Goal: Task Accomplishment & Management: Use online tool/utility

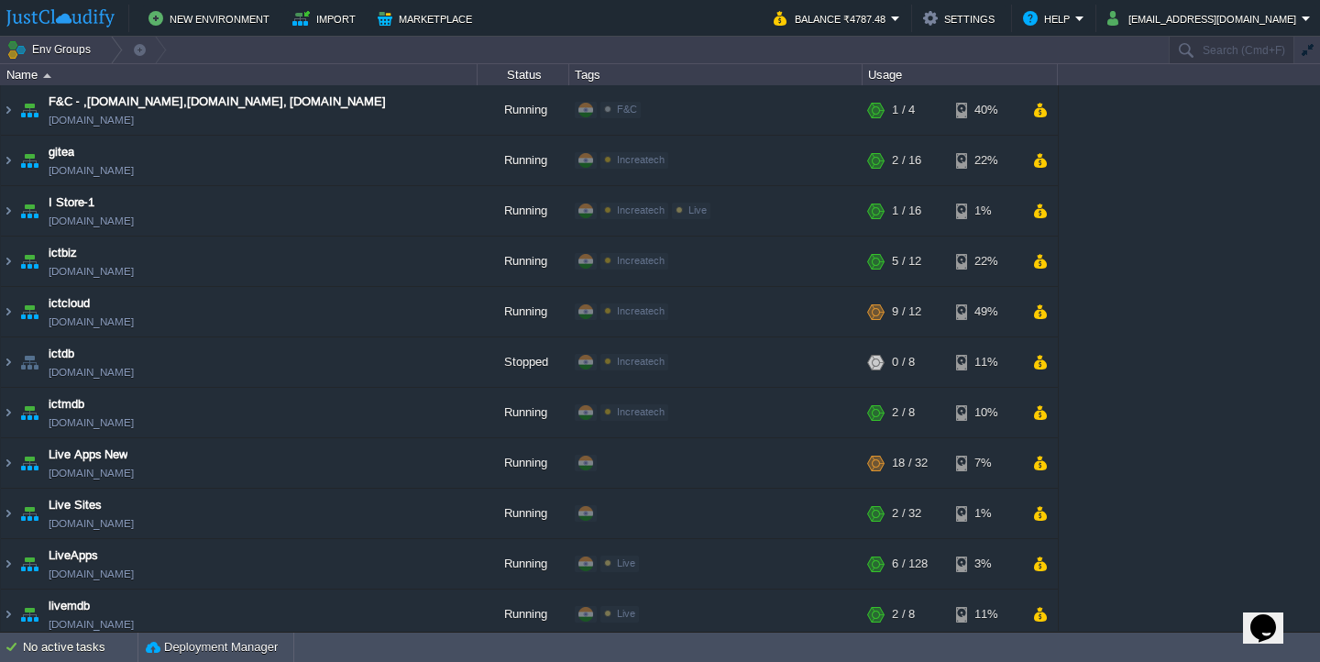
scroll to position [832, 0]
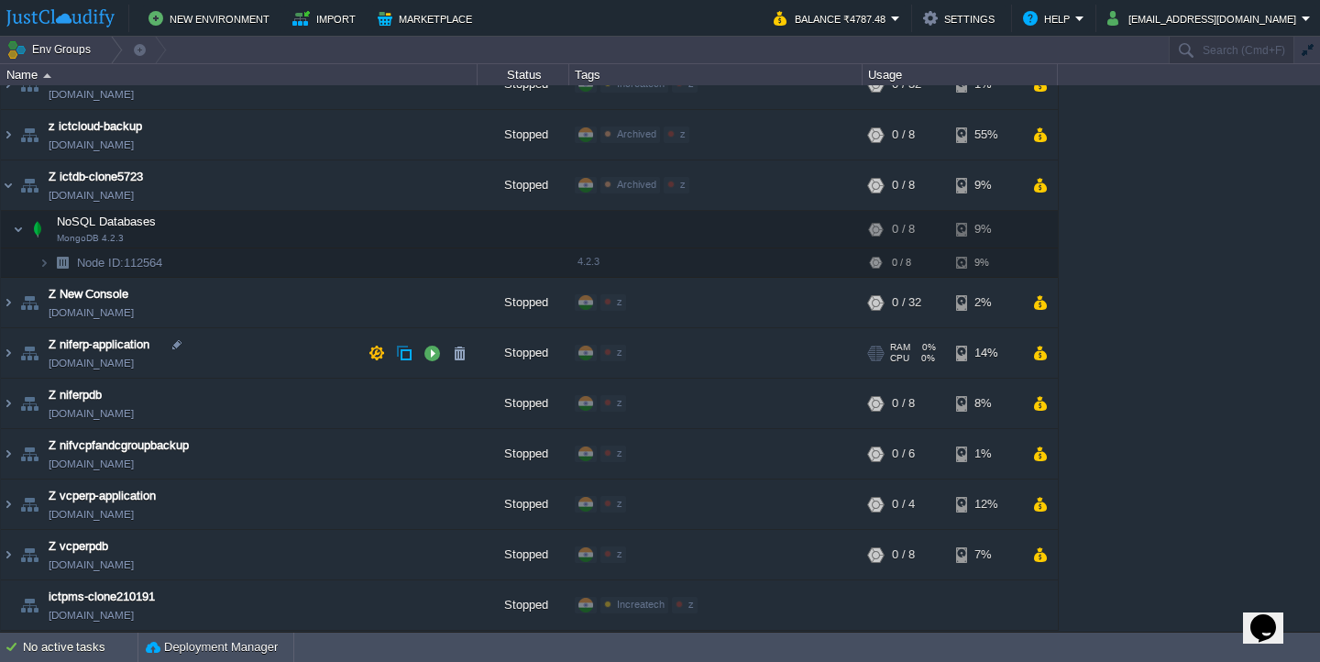
click at [270, 360] on td "Z niferp-application [DOMAIN_NAME]" at bounding box center [239, 353] width 477 height 50
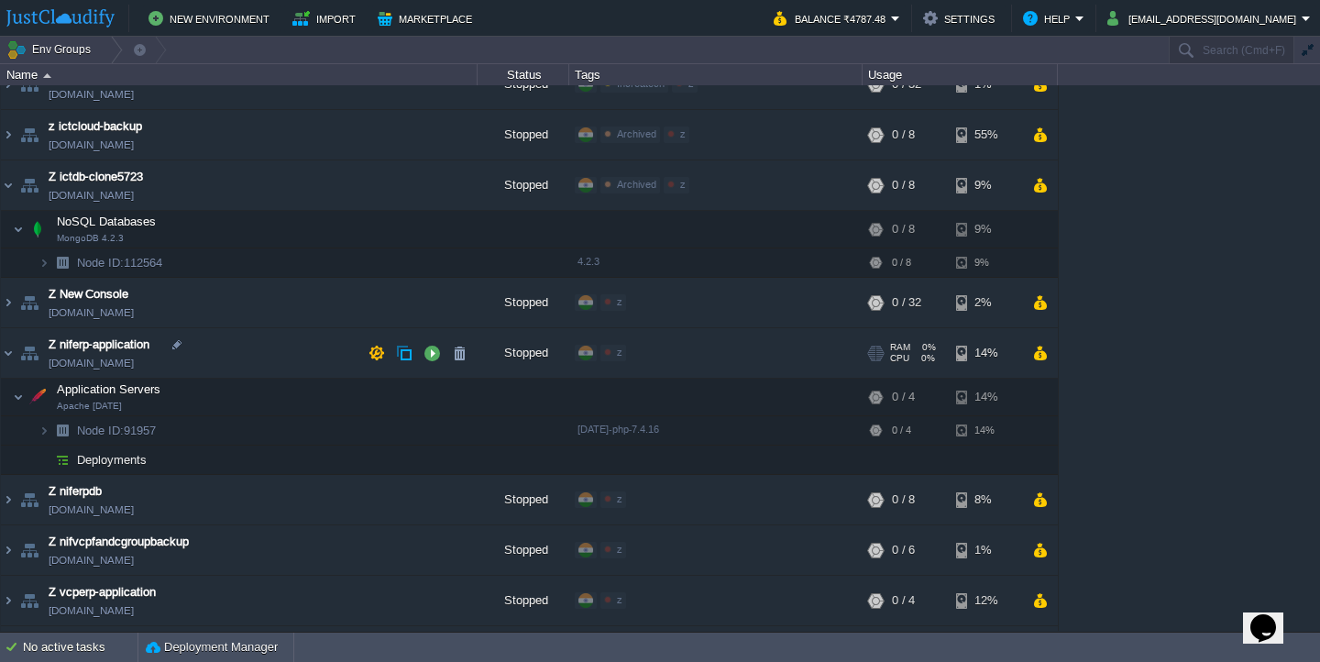
click at [270, 360] on td "Z niferp-application [DOMAIN_NAME]" at bounding box center [239, 353] width 477 height 50
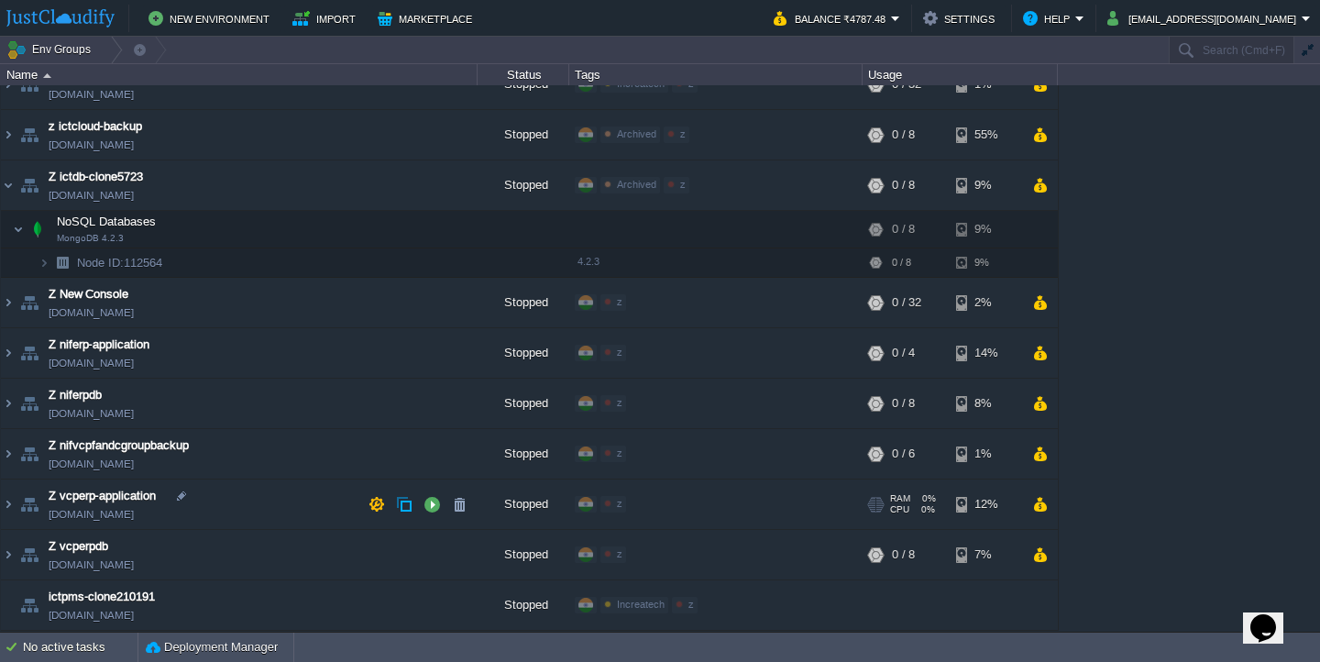
click at [288, 516] on td "Z vcperp-application [DOMAIN_NAME]" at bounding box center [239, 504] width 477 height 50
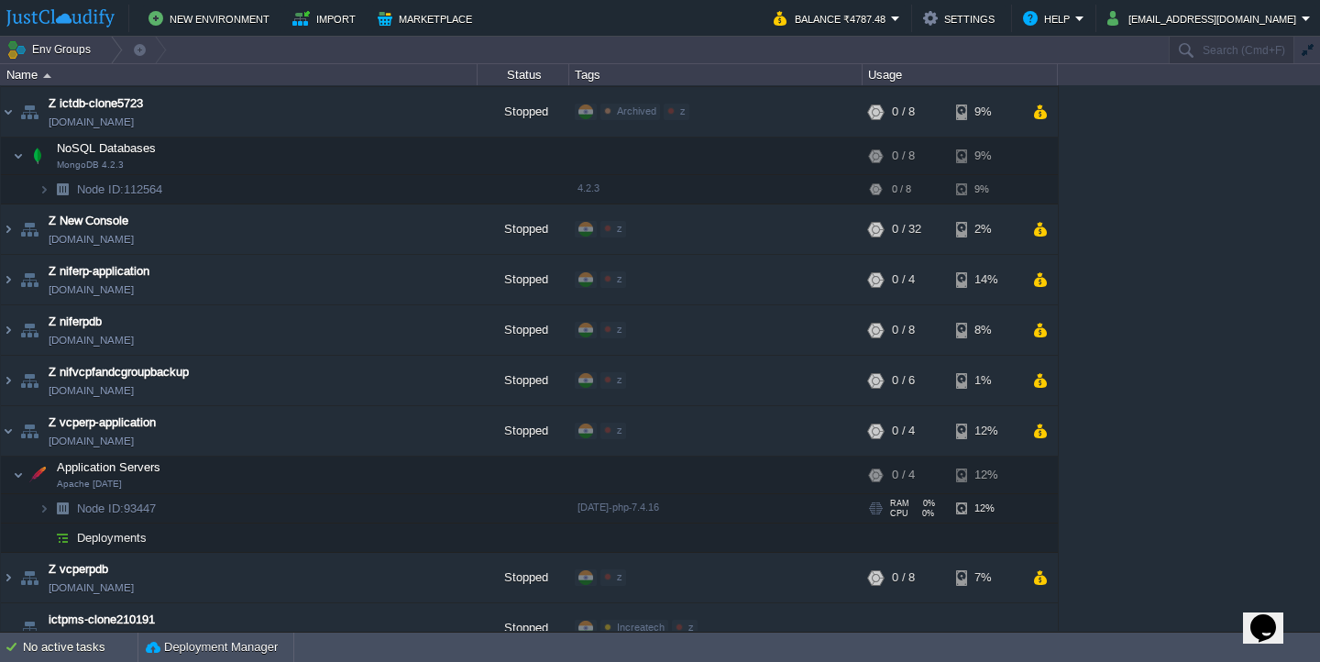
scroll to position [928, 0]
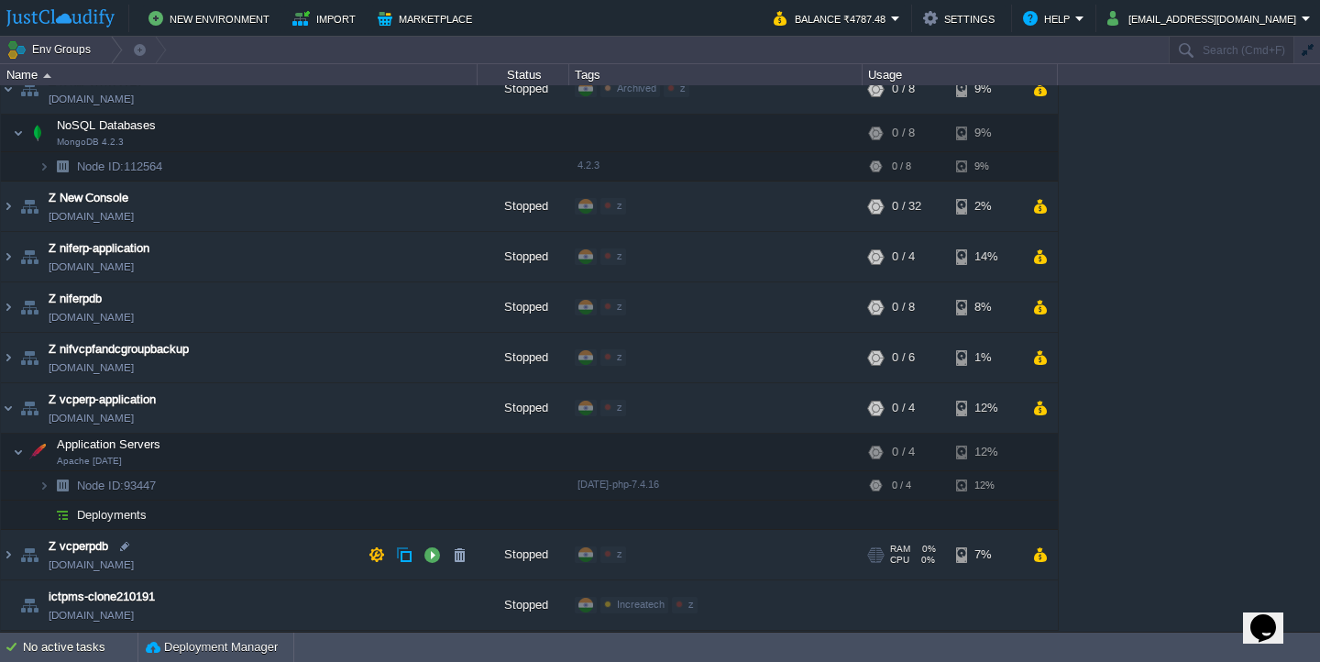
click at [308, 563] on td "Z vcperpdb [DOMAIN_NAME]" at bounding box center [239, 555] width 477 height 50
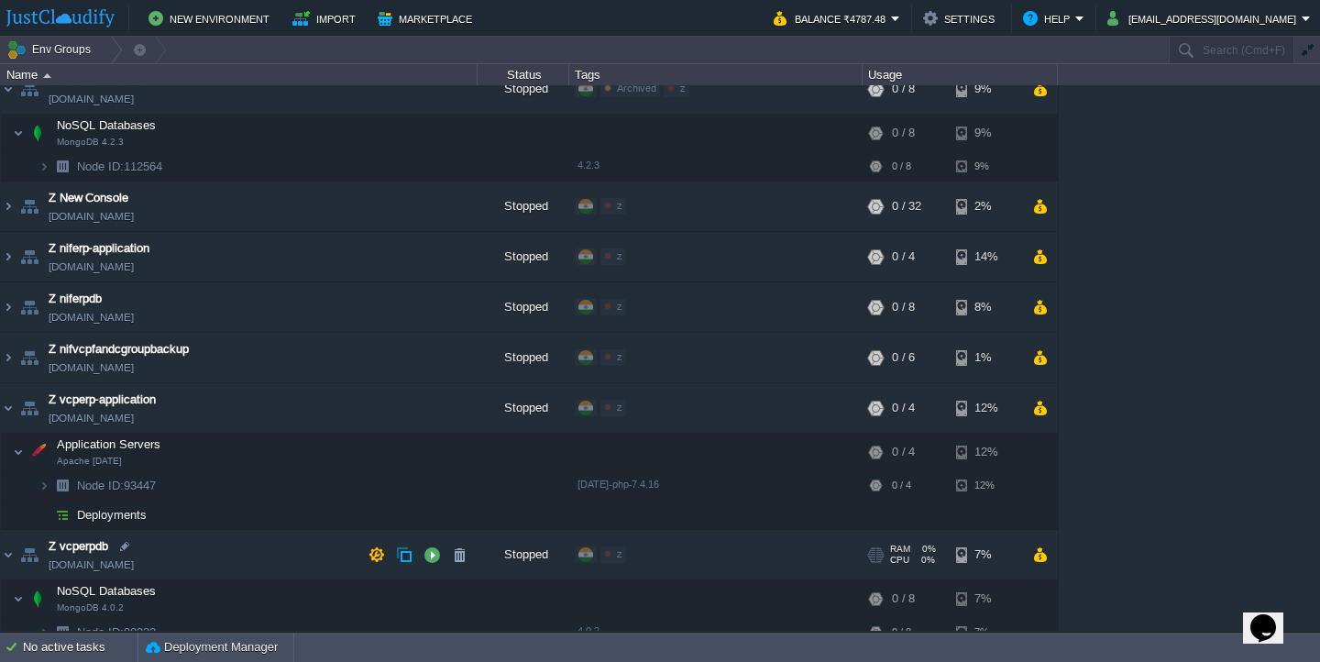
scroll to position [995, 0]
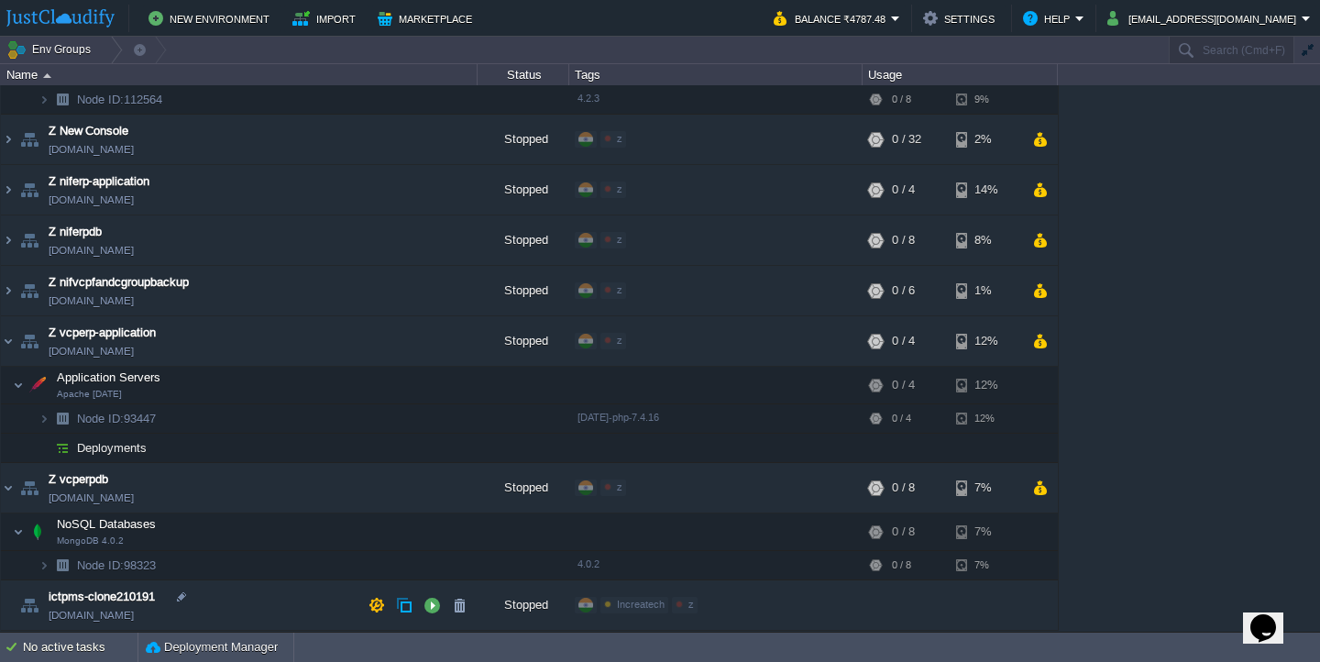
click at [303, 608] on td "ictpms-clone210191 [DOMAIN_NAME]" at bounding box center [239, 605] width 477 height 50
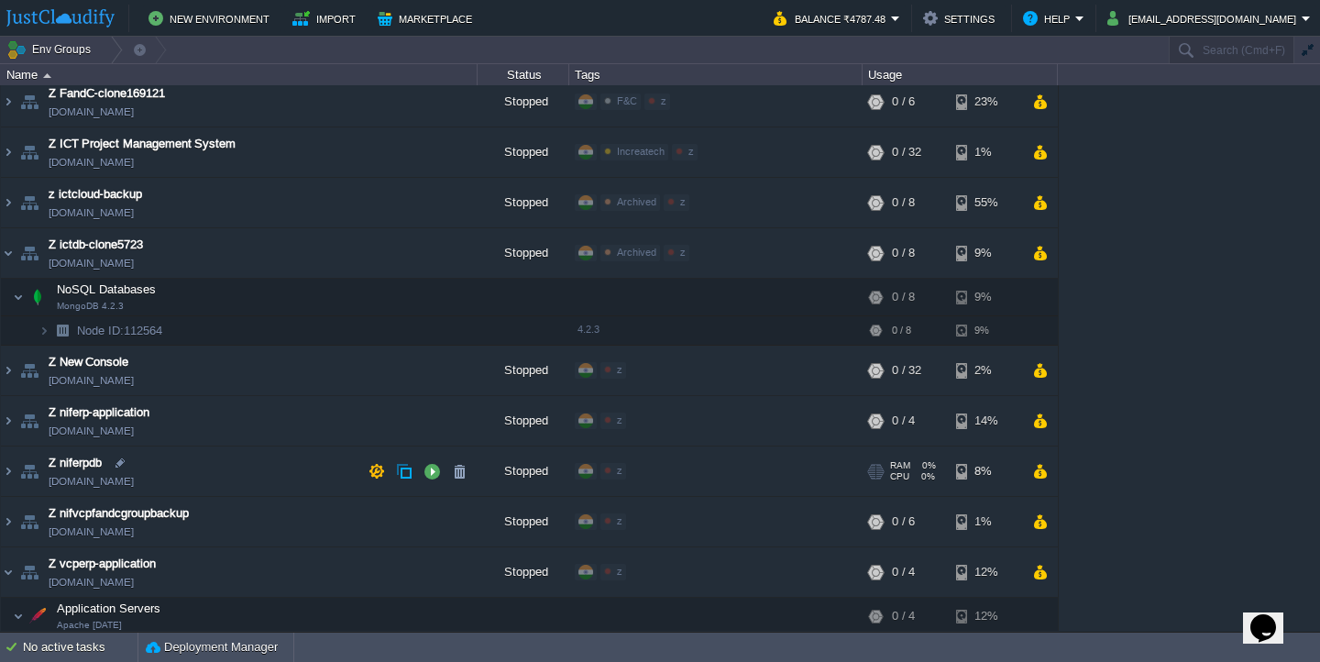
scroll to position [763, 0]
click at [433, 258] on button "button" at bounding box center [431, 254] width 16 height 16
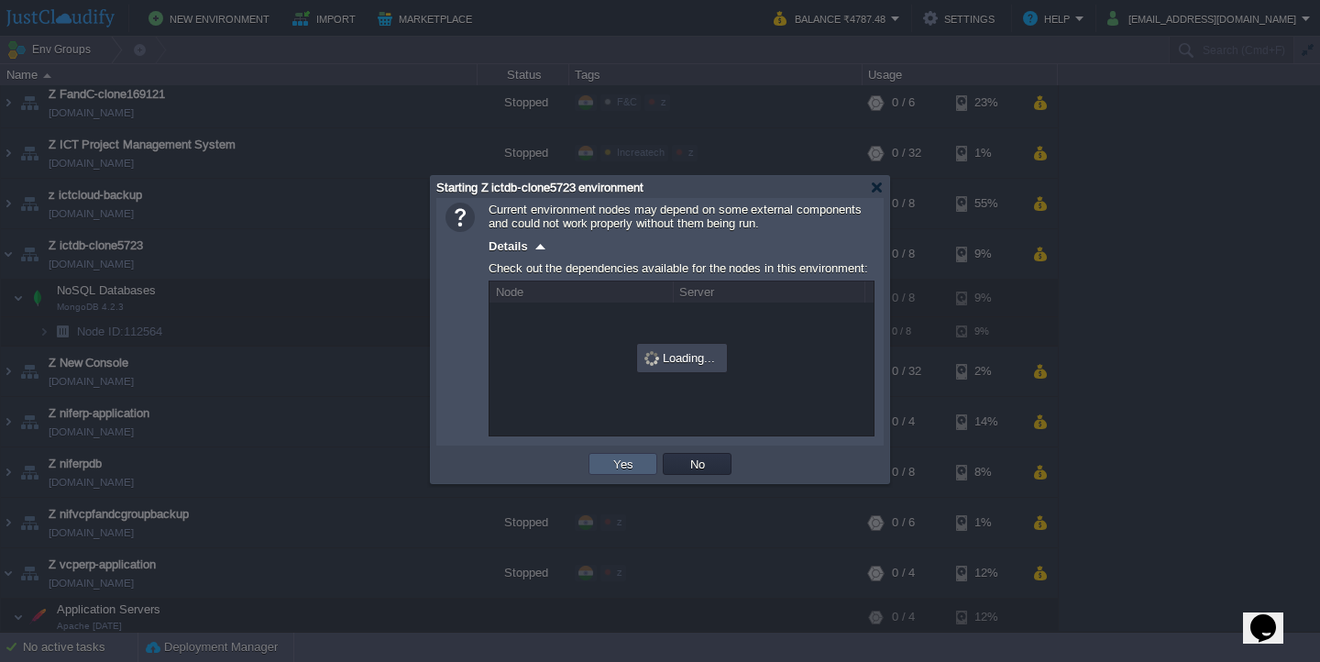
click at [652, 468] on td "Yes" at bounding box center [622, 464] width 69 height 22
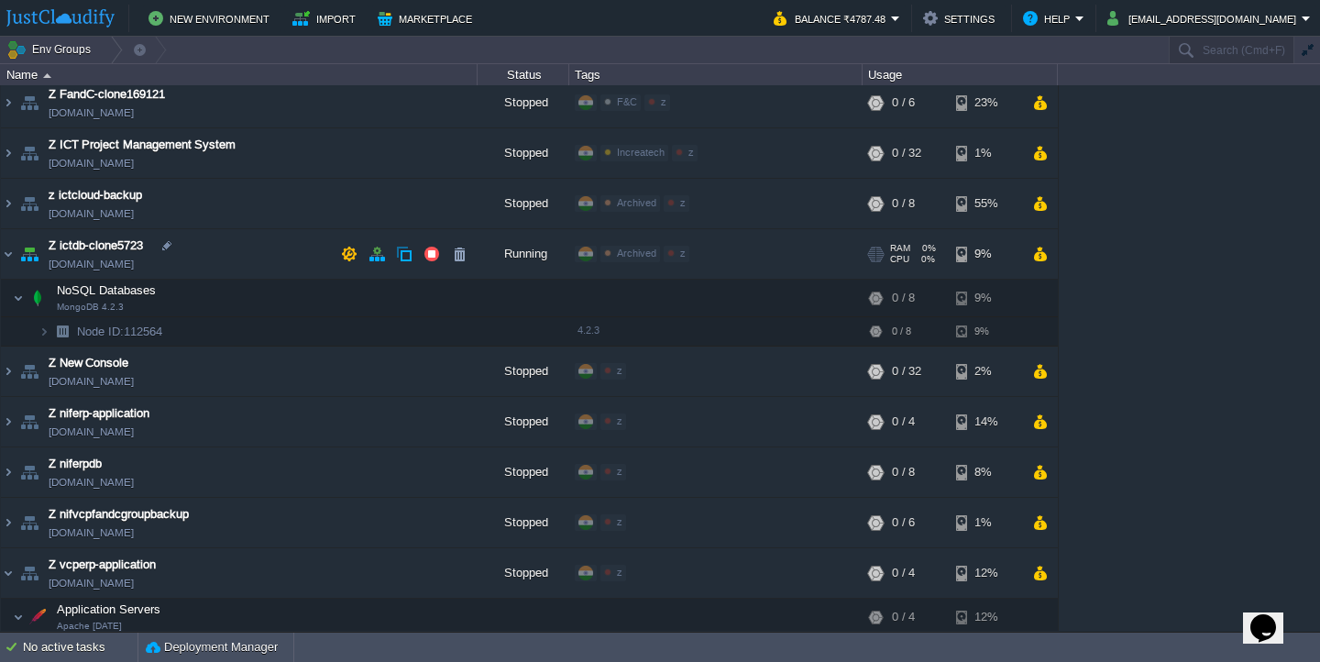
click at [134, 262] on span "[DOMAIN_NAME]" at bounding box center [91, 264] width 85 height 18
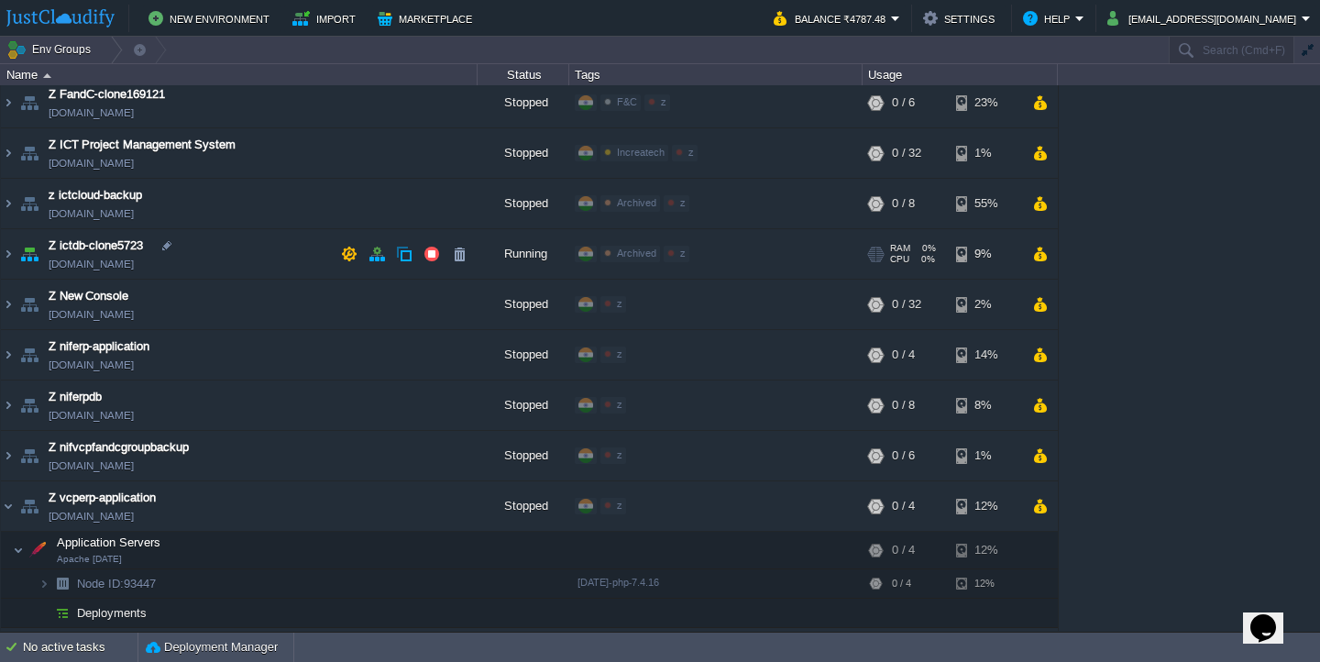
click at [134, 261] on span "[DOMAIN_NAME]" at bounding box center [91, 264] width 85 height 18
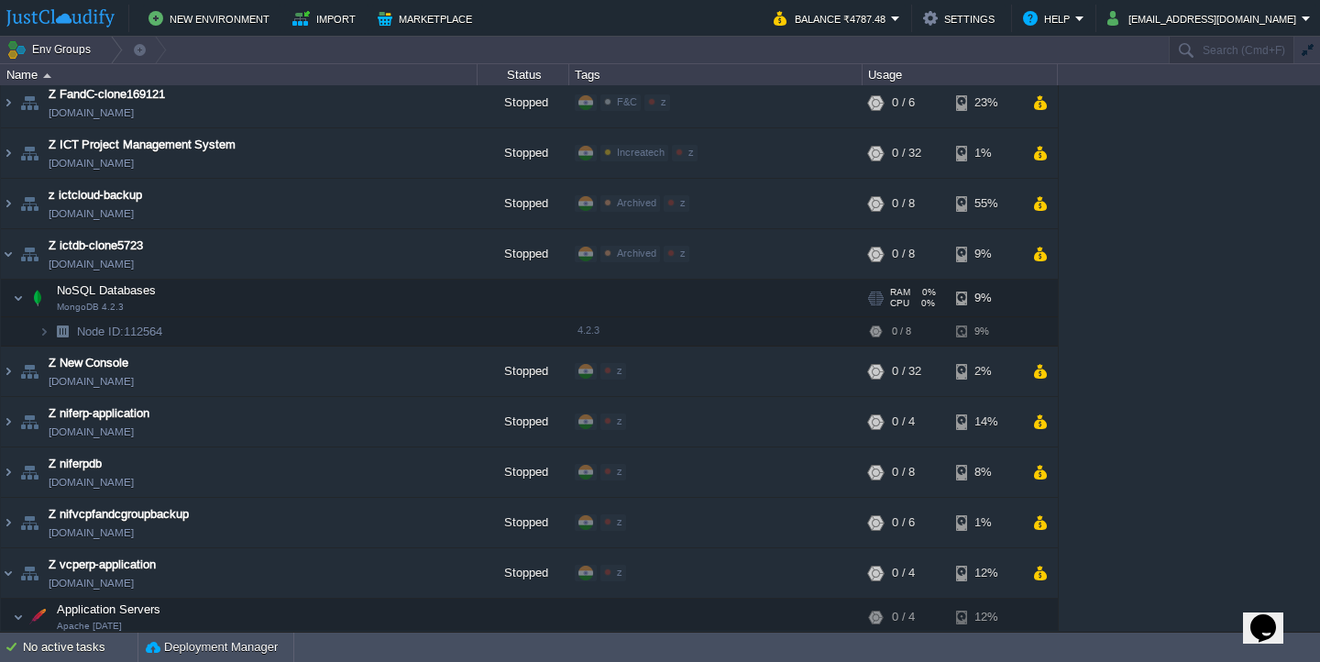
click at [467, 293] on td "NoSQL Databases MongoDB 4.2.3" at bounding box center [239, 298] width 477 height 38
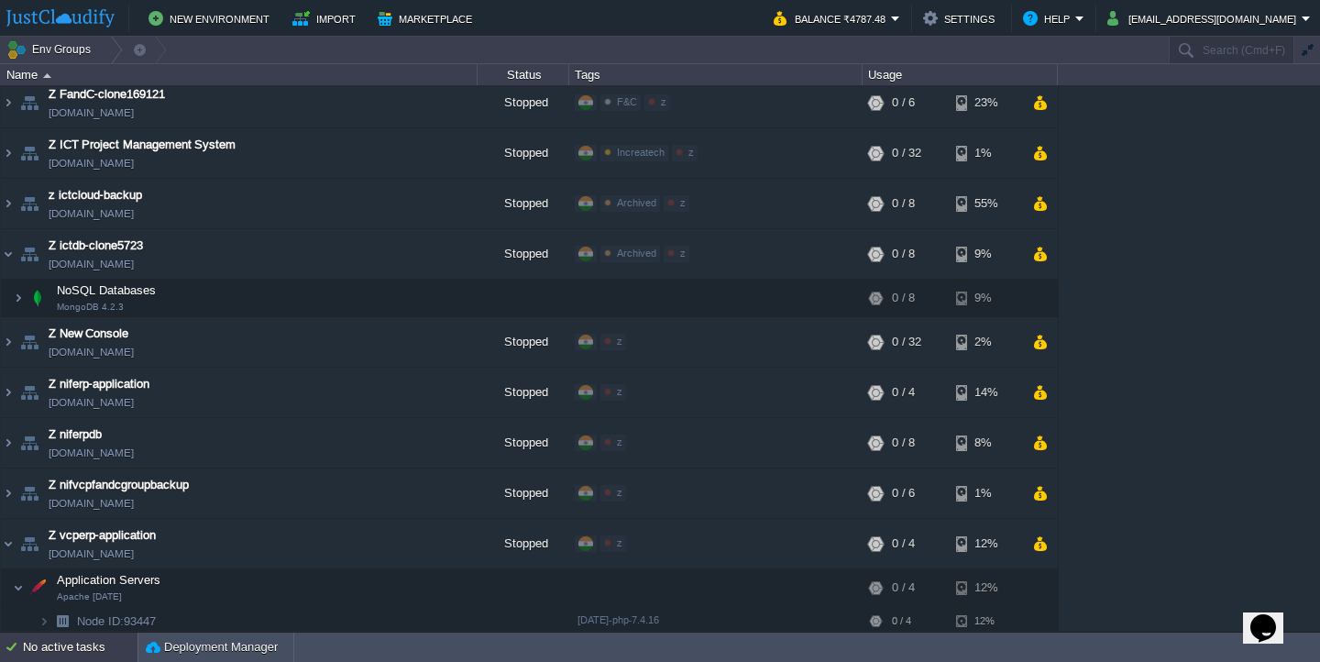
click at [94, 652] on div "No active tasks" at bounding box center [80, 646] width 115 height 29
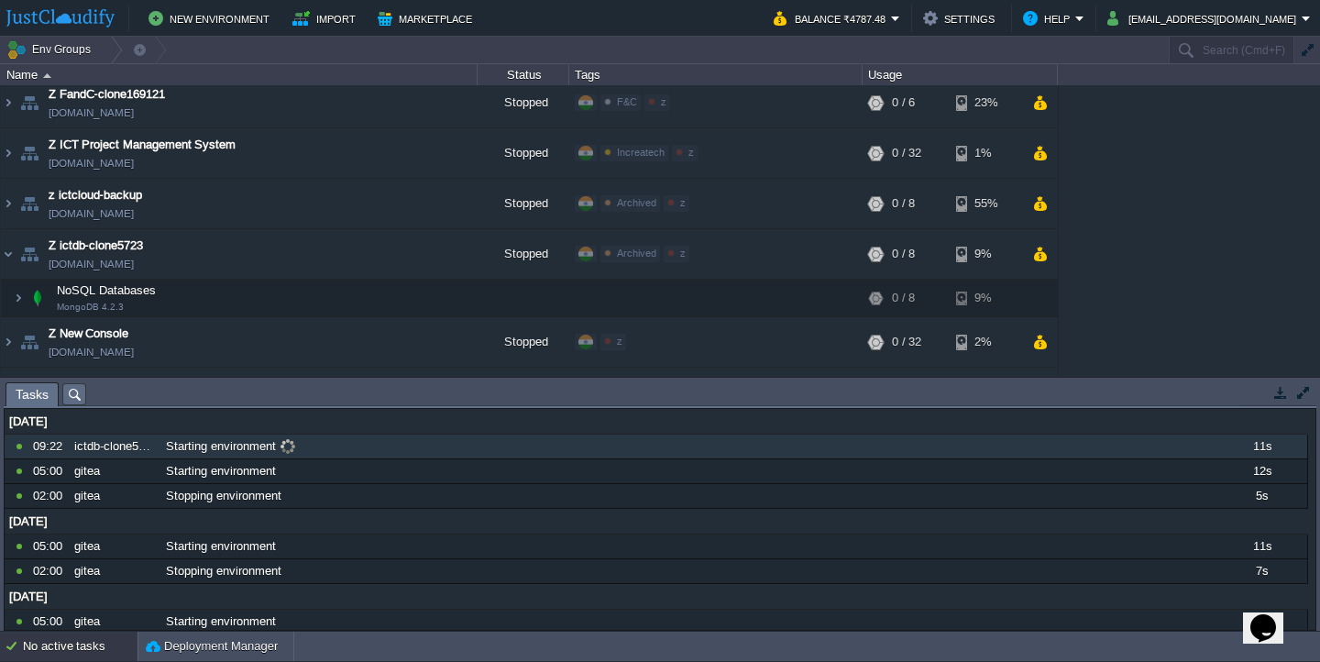
click at [223, 446] on span "Starting environment" at bounding box center [221, 446] width 110 height 16
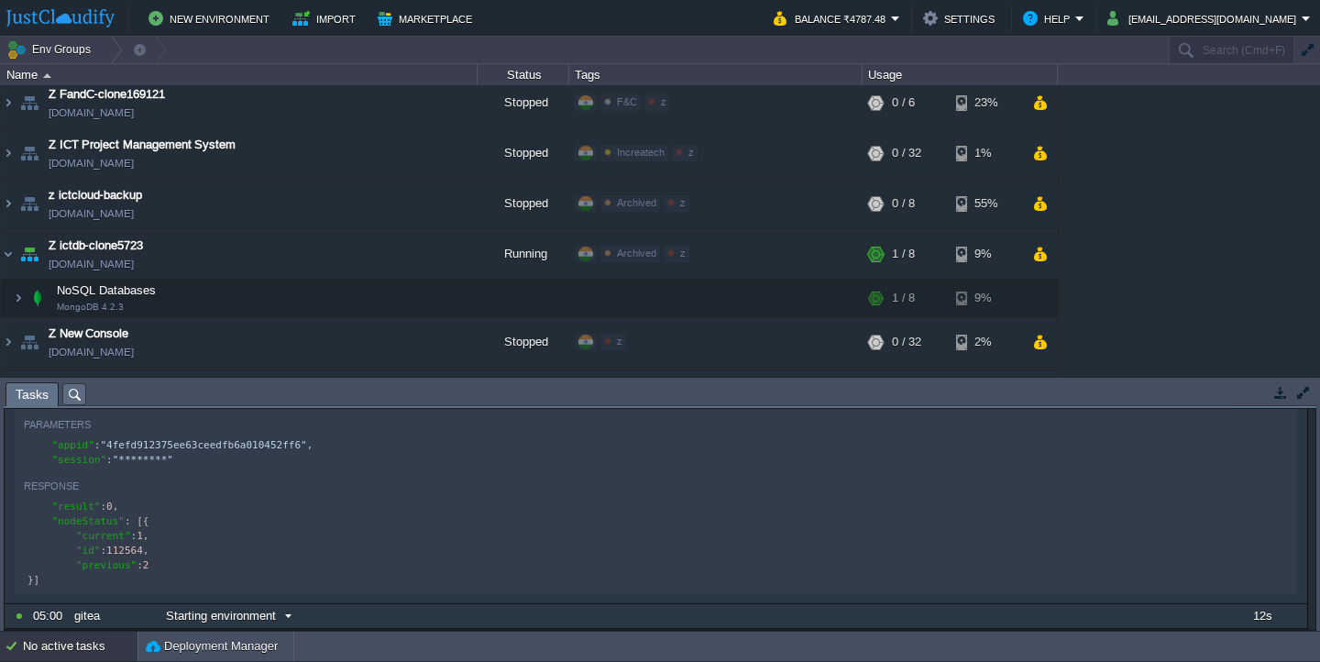
scroll to position [17, 0]
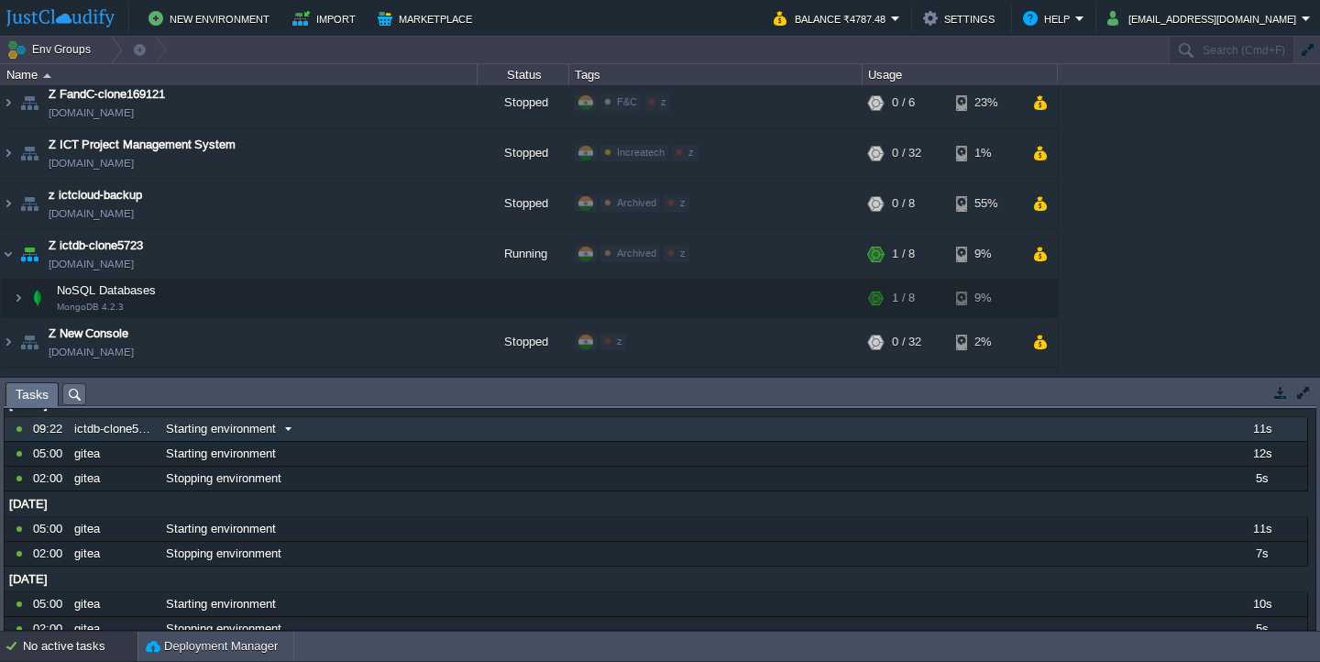
click at [268, 433] on span "Starting environment" at bounding box center [221, 429] width 110 height 16
click at [134, 263] on span "[DOMAIN_NAME]" at bounding box center [91, 264] width 85 height 18
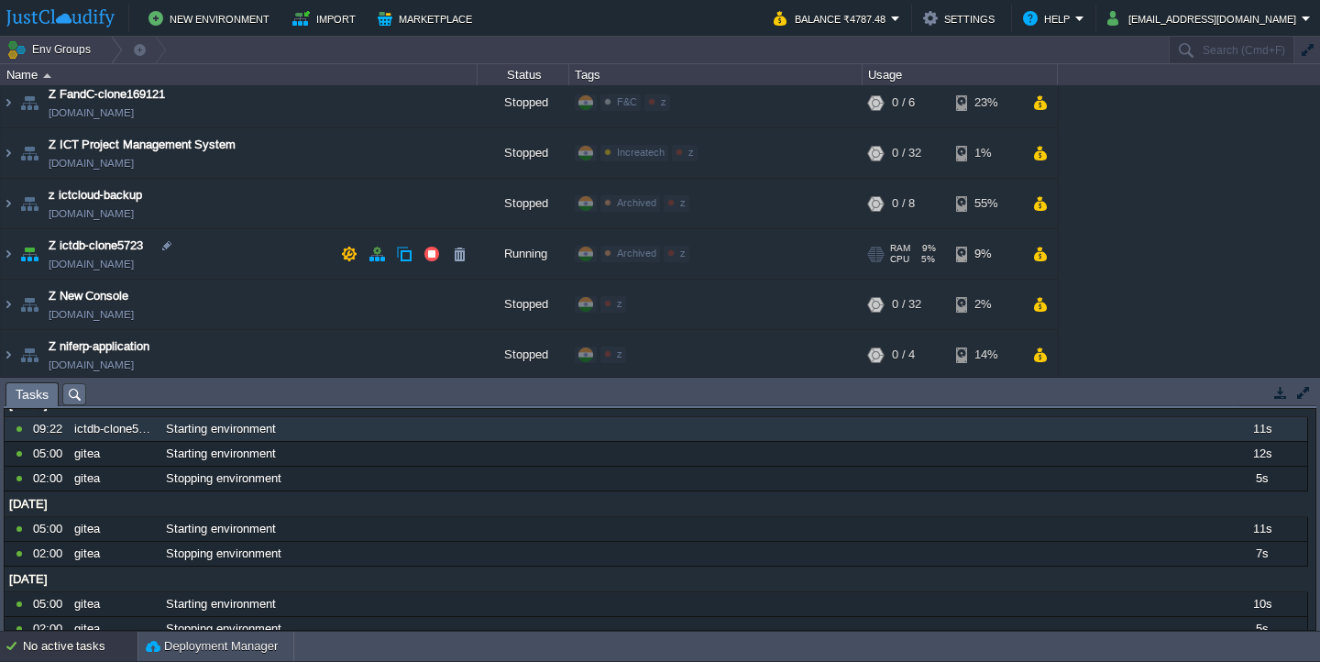
click at [134, 270] on span "[DOMAIN_NAME]" at bounding box center [91, 264] width 85 height 18
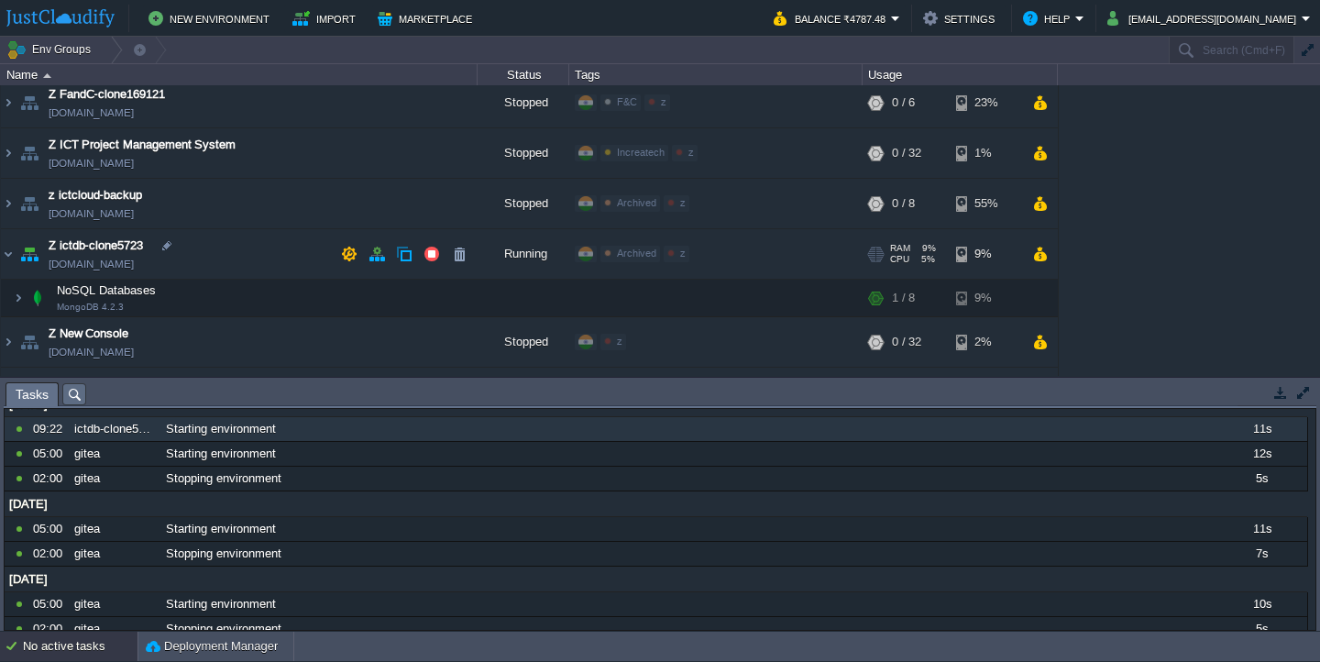
click at [224, 268] on td "Z ictdb-clone5723 [DOMAIN_NAME]" at bounding box center [239, 254] width 477 height 50
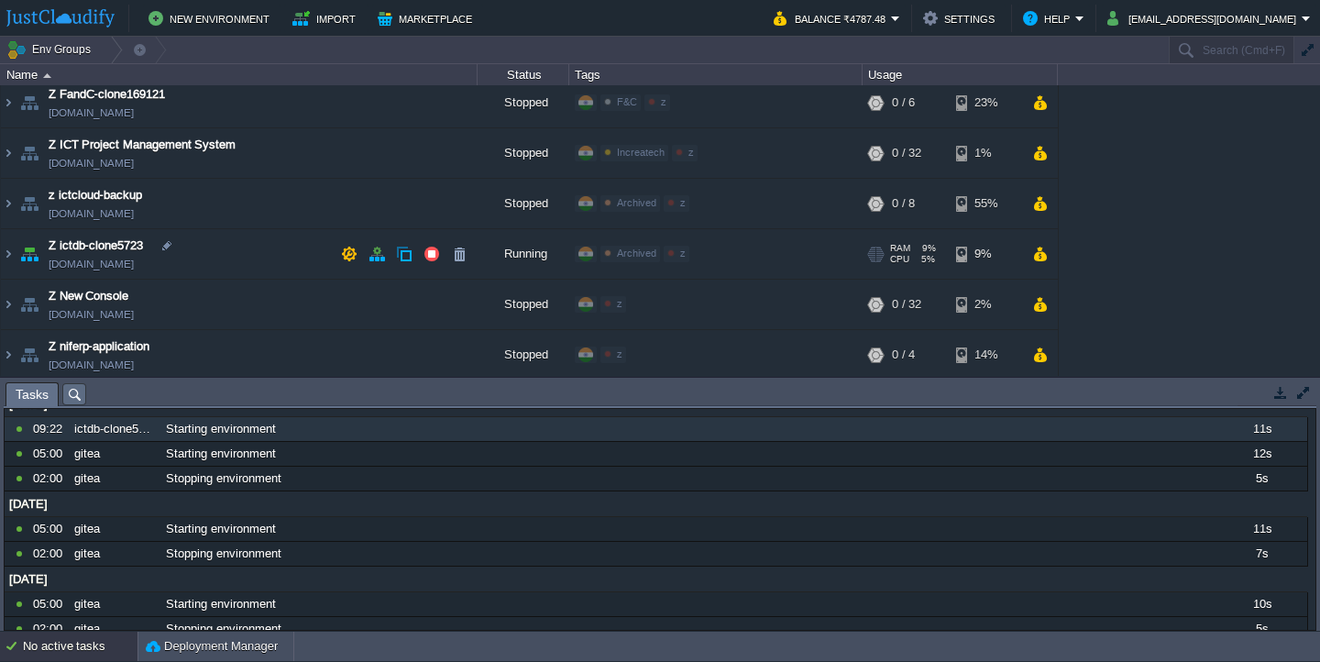
click at [224, 268] on td "Z ictdb-clone5723 [DOMAIN_NAME]" at bounding box center [239, 254] width 477 height 50
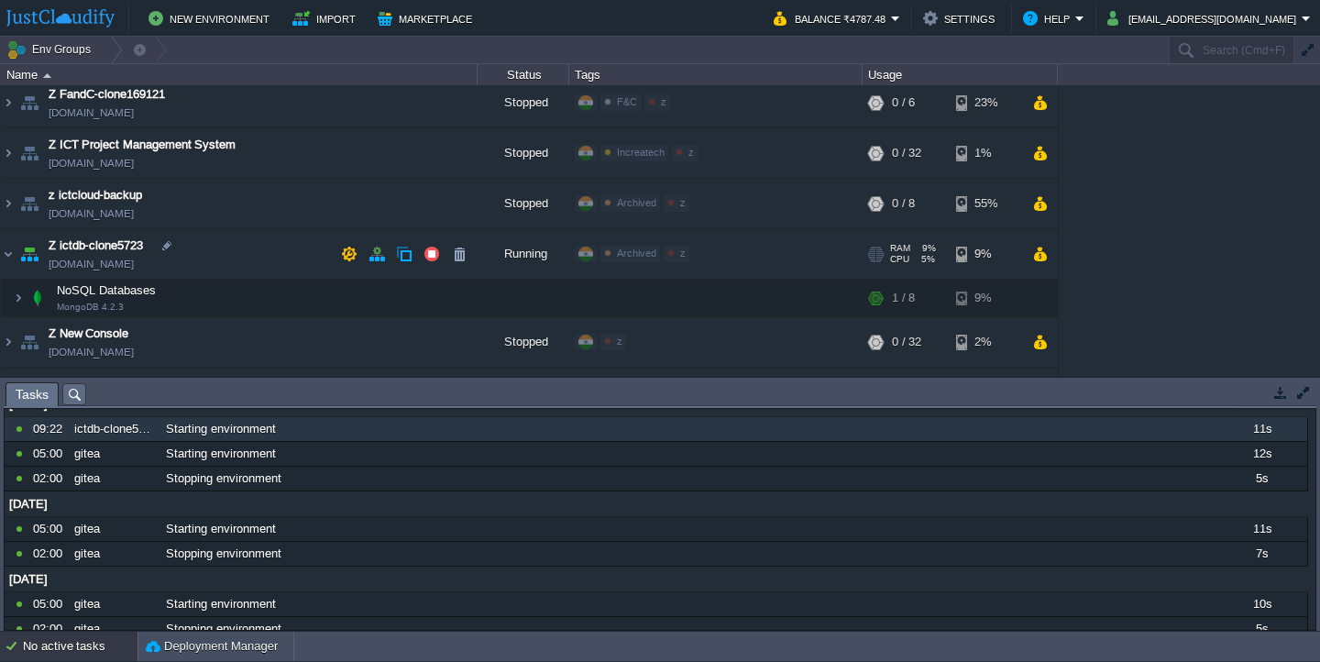
copy span "[DOMAIN_NAME]"
click at [20, 294] on img at bounding box center [18, 297] width 11 height 37
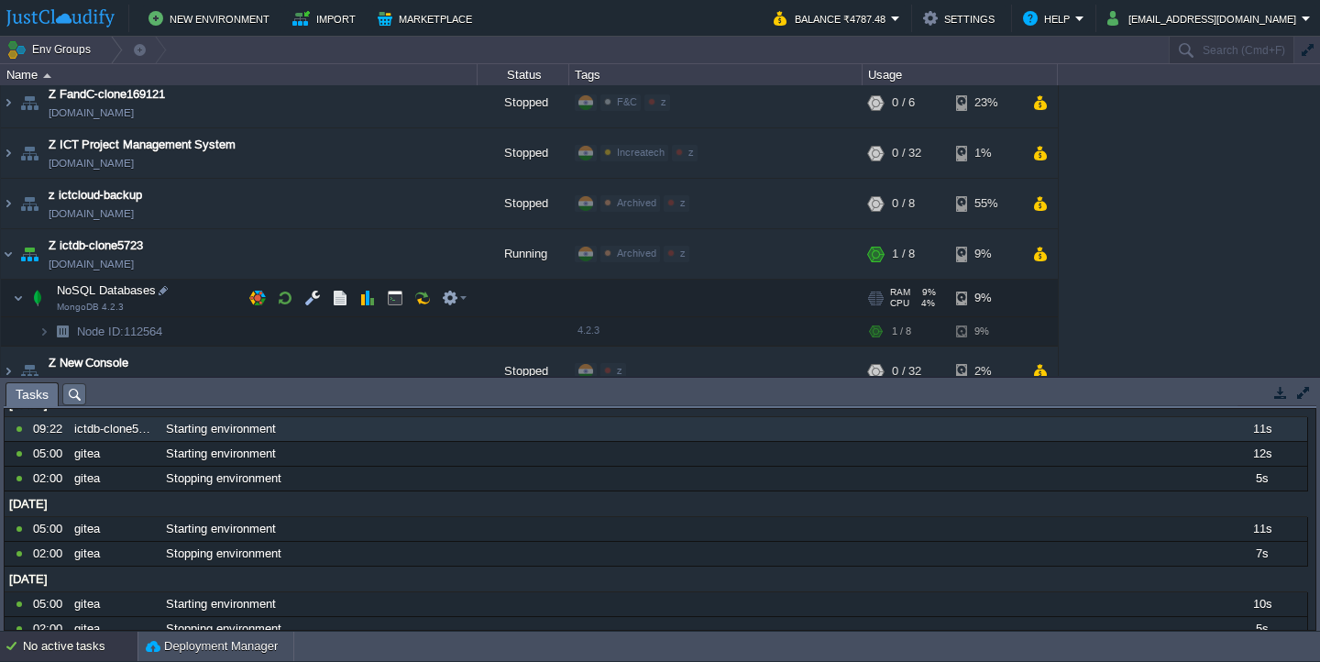
scroll to position [773, 0]
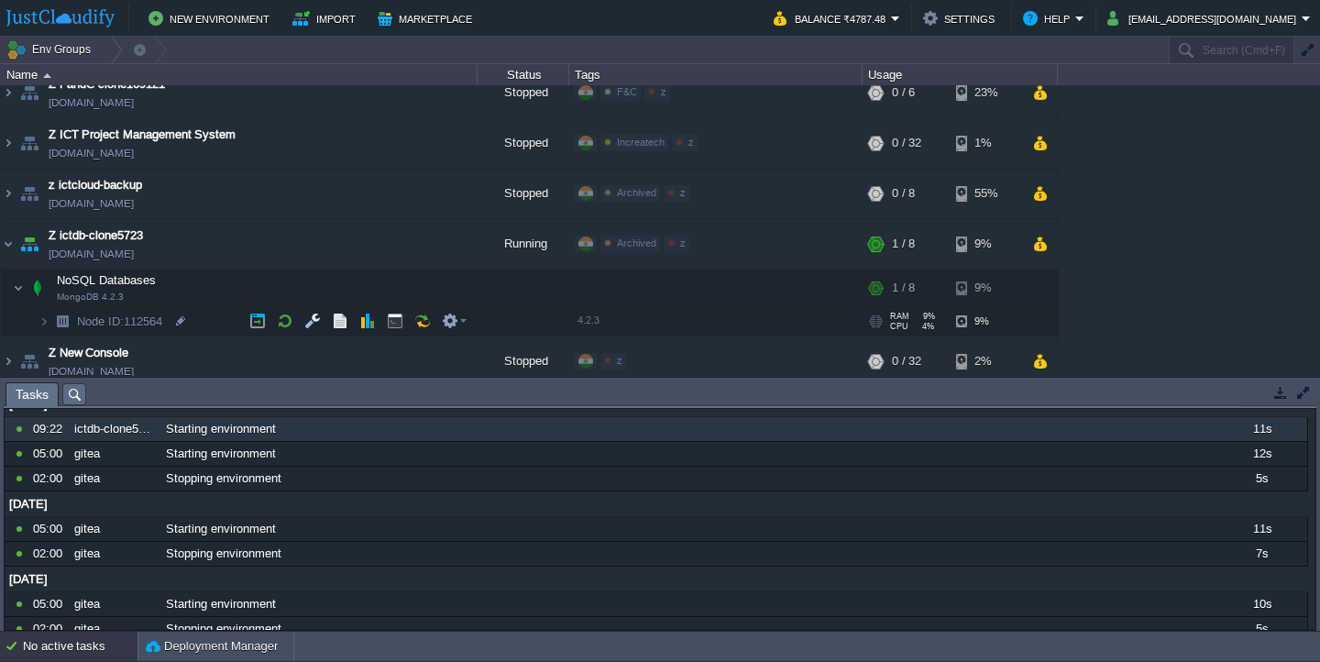
click at [51, 318] on img at bounding box center [62, 321] width 26 height 28
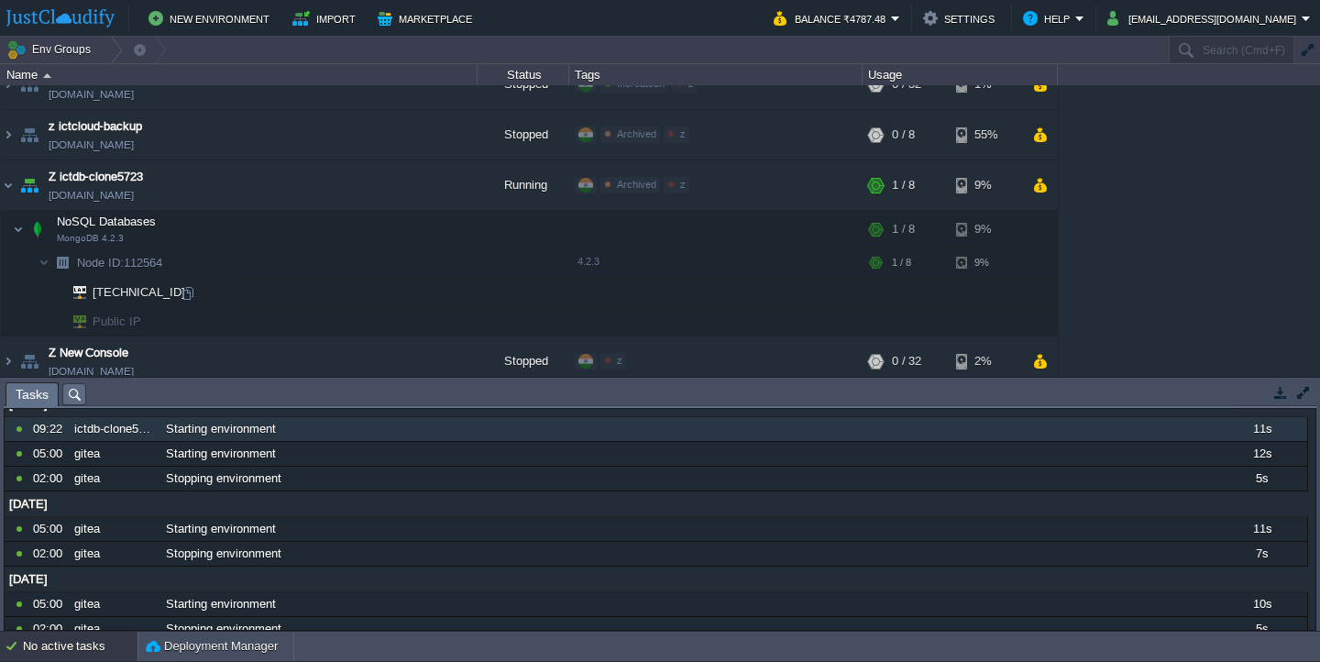
scroll to position [796, 0]
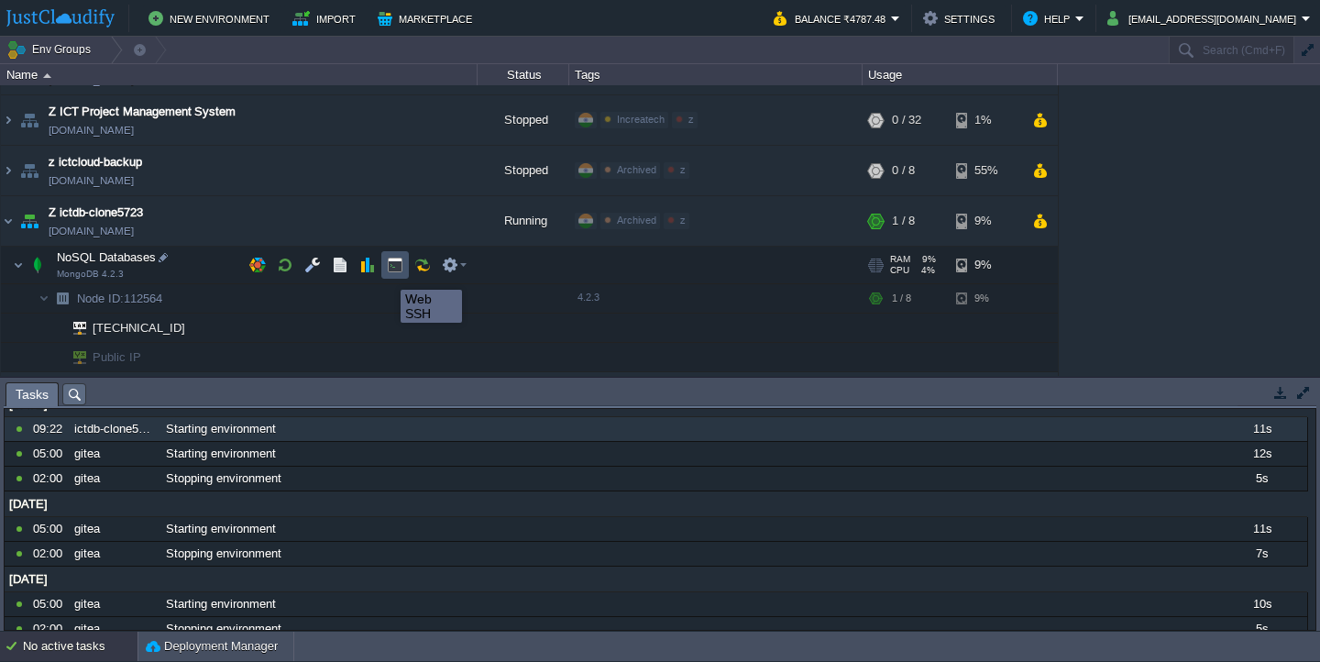
click at [393, 273] on button "button" at bounding box center [395, 265] width 16 height 16
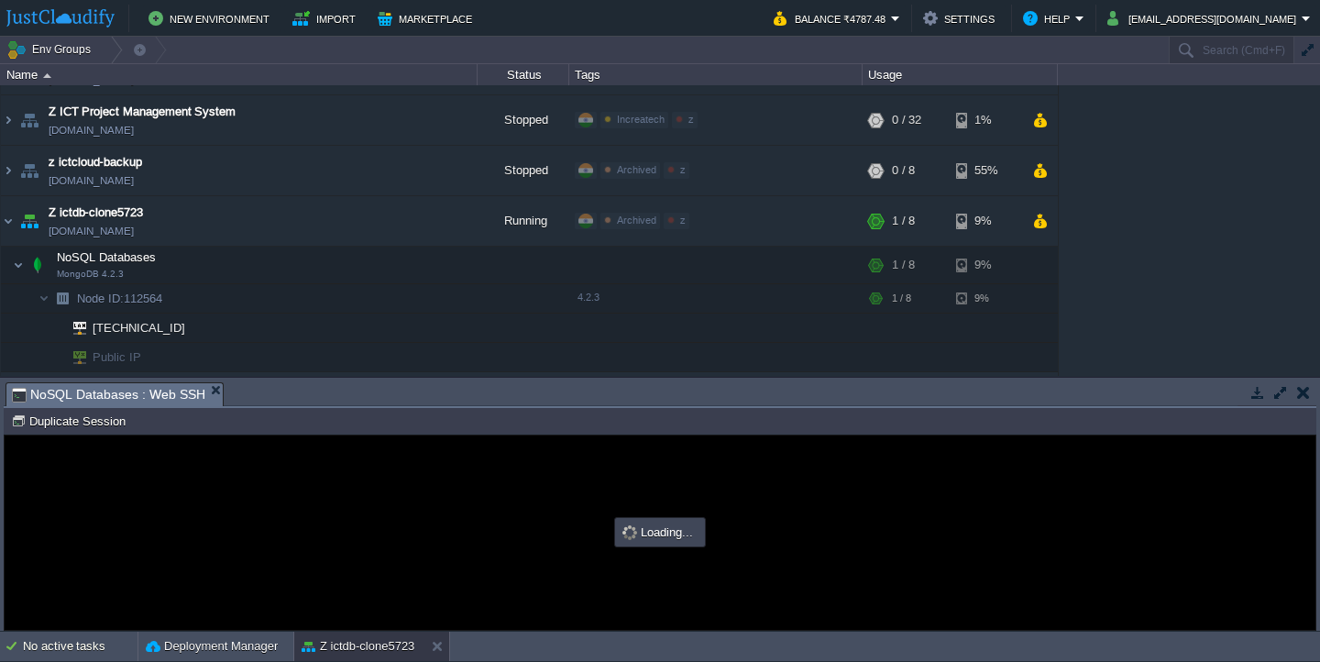
click at [1285, 389] on button "button" at bounding box center [1280, 392] width 16 height 16
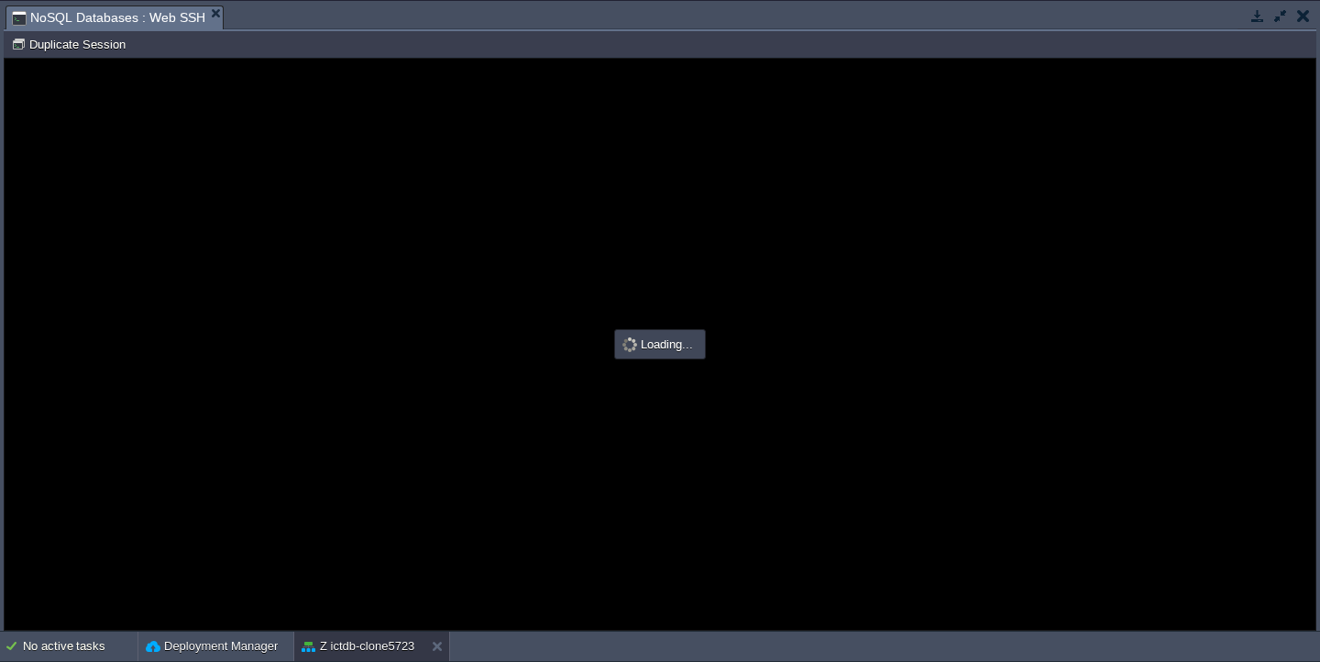
click at [1275, 20] on button "button" at bounding box center [1280, 15] width 16 height 16
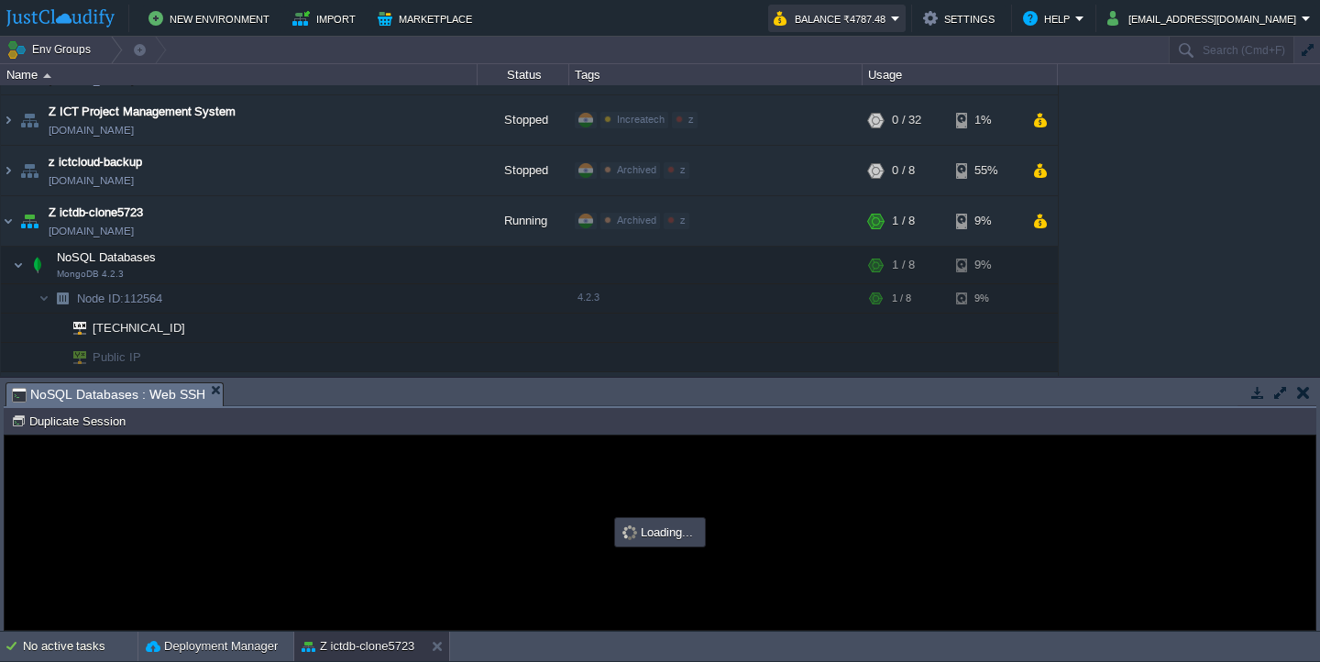
click at [891, 18] on button "Balance ₹4787.48" at bounding box center [831, 18] width 117 height 22
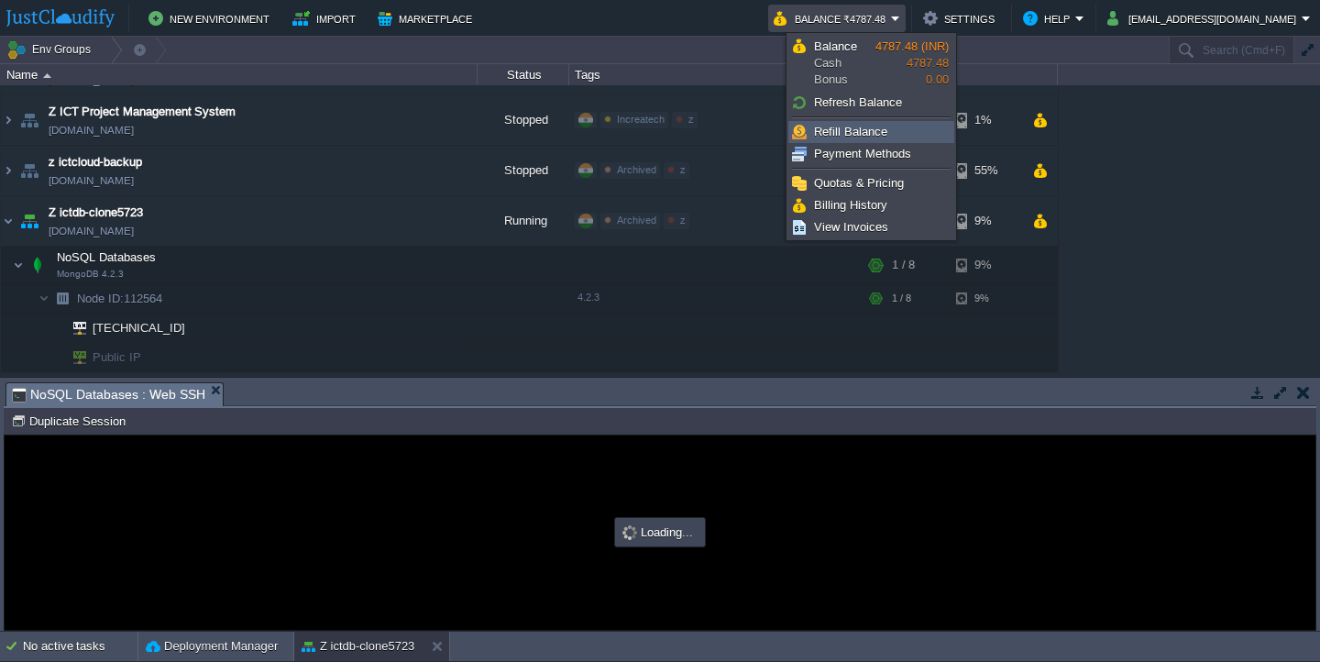
click at [889, 130] on link "Refill Balance" at bounding box center [871, 132] width 164 height 20
